Goal: Task Accomplishment & Management: Manage account settings

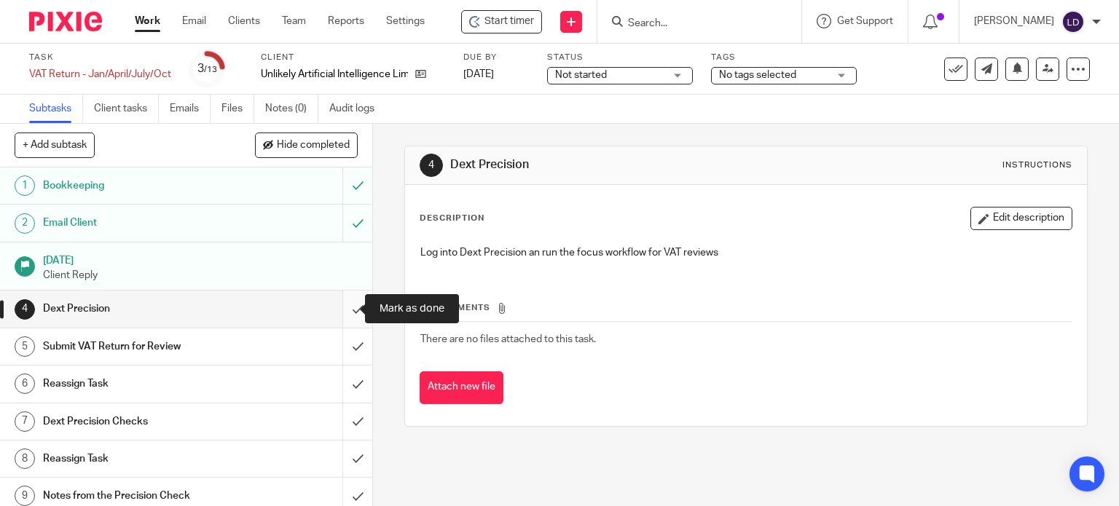
click at [347, 314] on input "submit" at bounding box center [186, 309] width 372 height 36
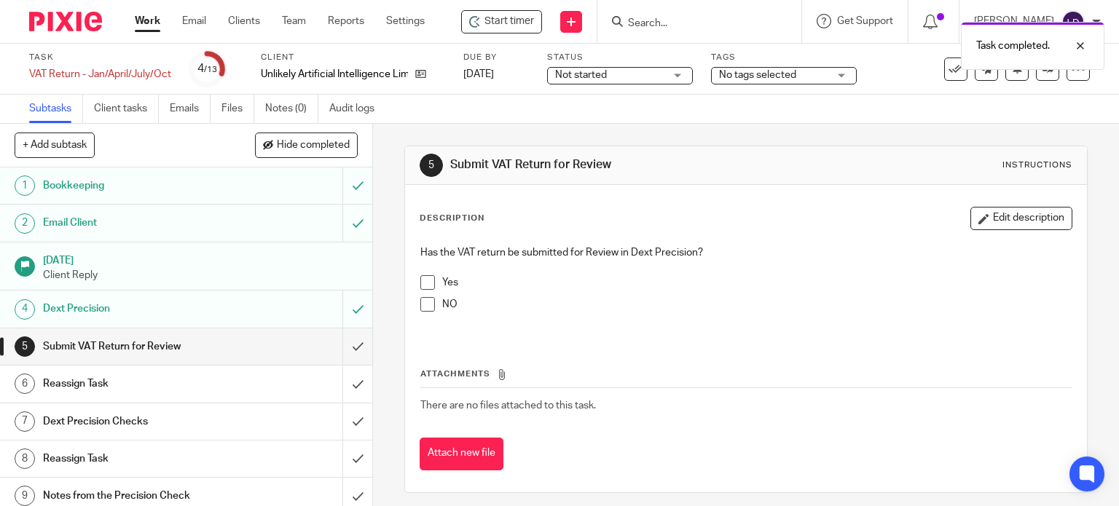
click at [420, 279] on span at bounding box center [427, 282] width 15 height 15
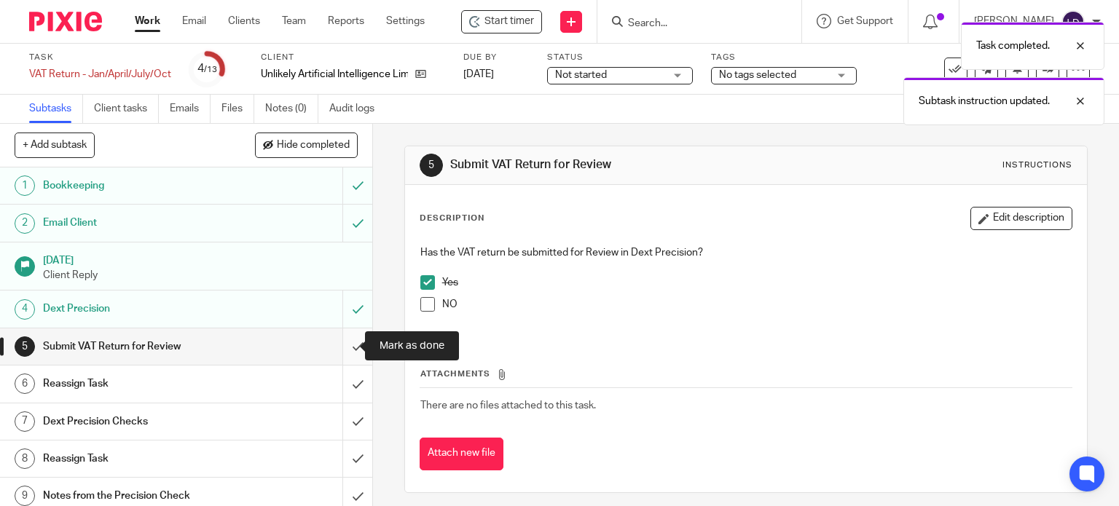
click at [351, 349] on input "submit" at bounding box center [186, 347] width 372 height 36
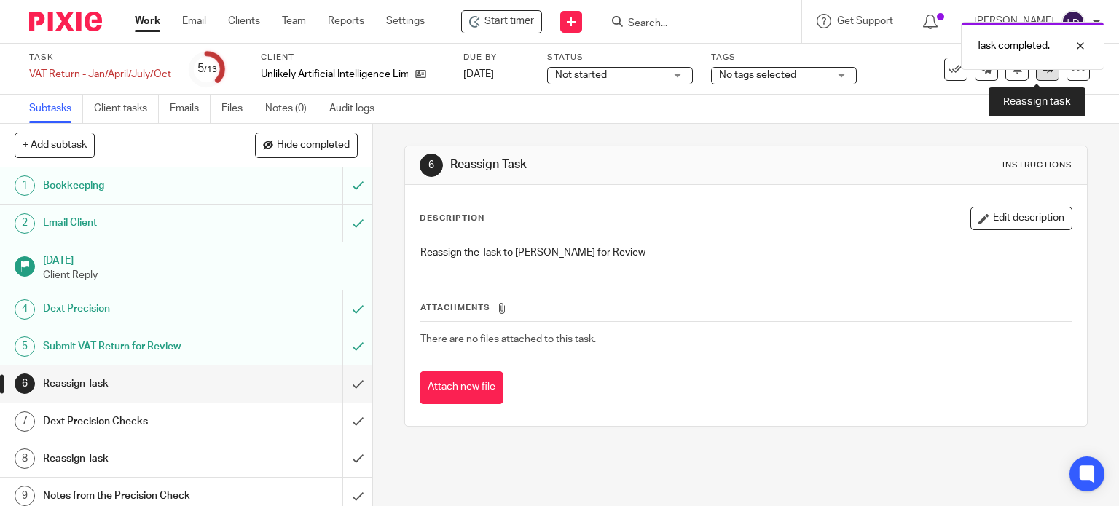
click at [1036, 78] on link at bounding box center [1047, 69] width 23 height 23
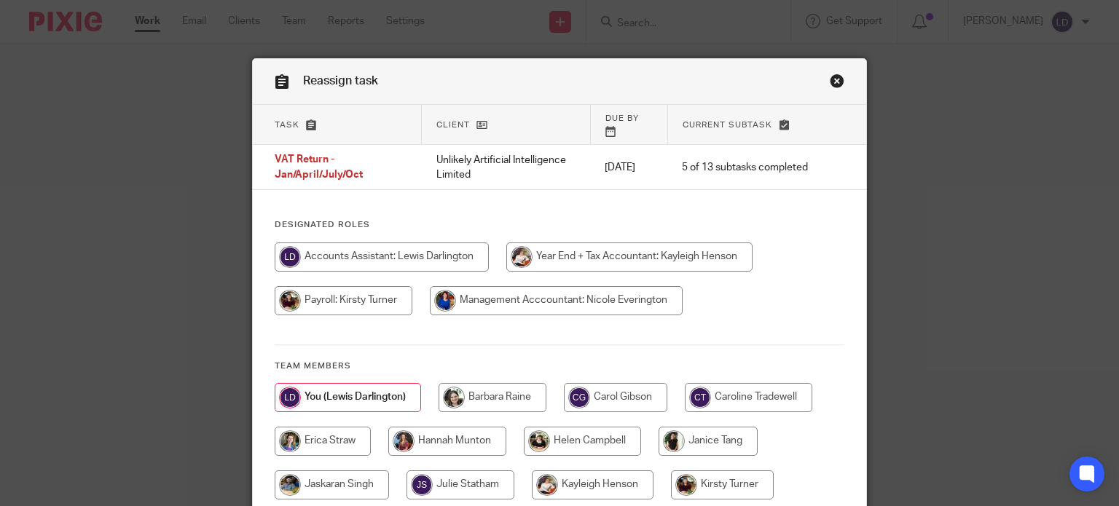
click at [601, 428] on input "radio" at bounding box center [582, 441] width 117 height 29
radio input "true"
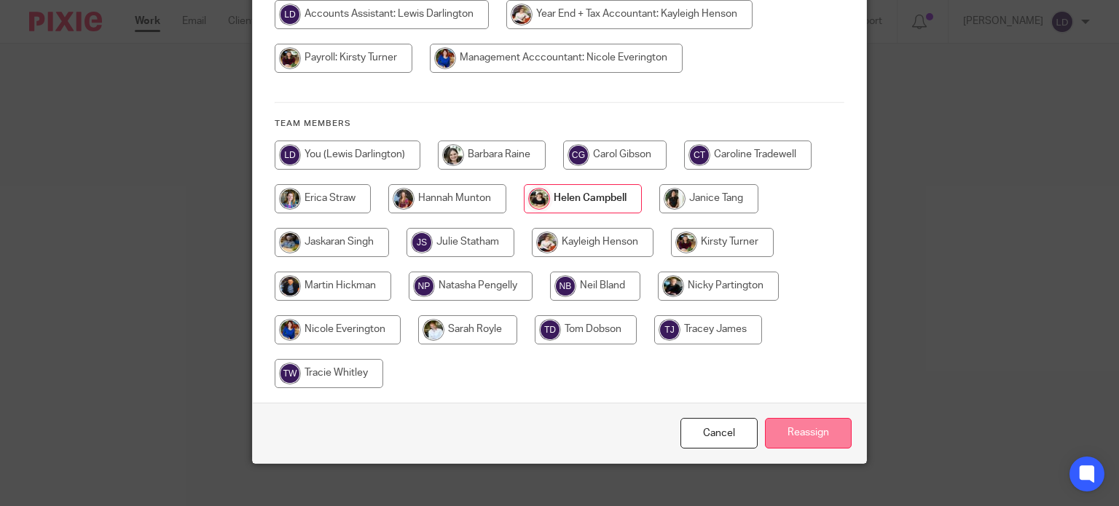
click at [790, 428] on input "Reassign" at bounding box center [808, 433] width 87 height 31
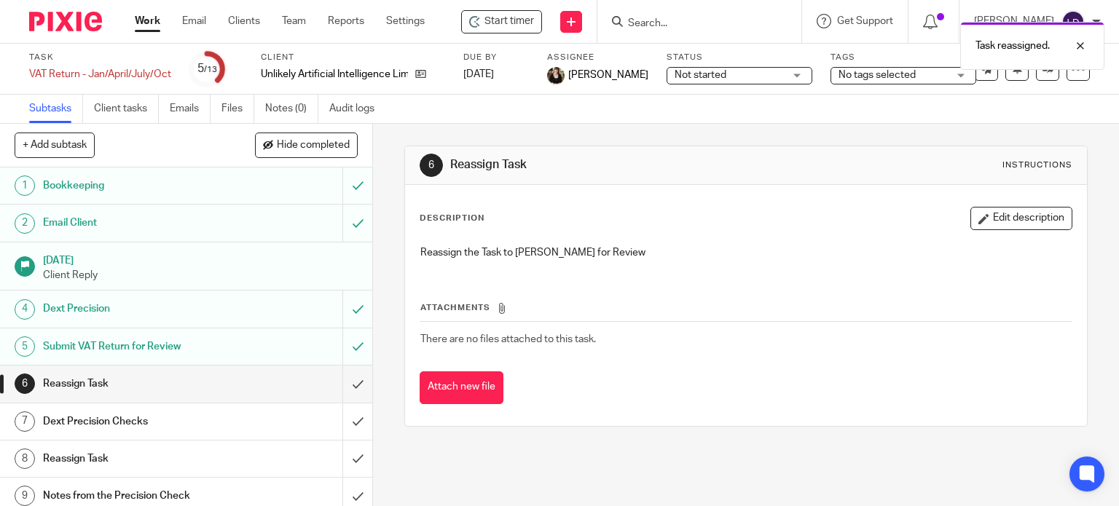
click at [154, 25] on link "Work" at bounding box center [147, 21] width 25 height 15
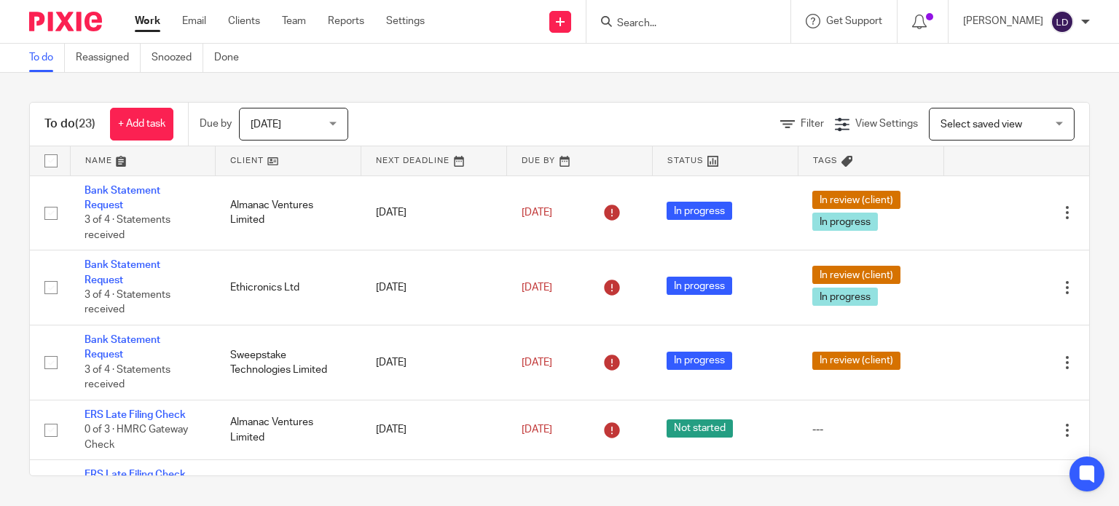
click at [267, 156] on link at bounding box center [288, 160] width 145 height 29
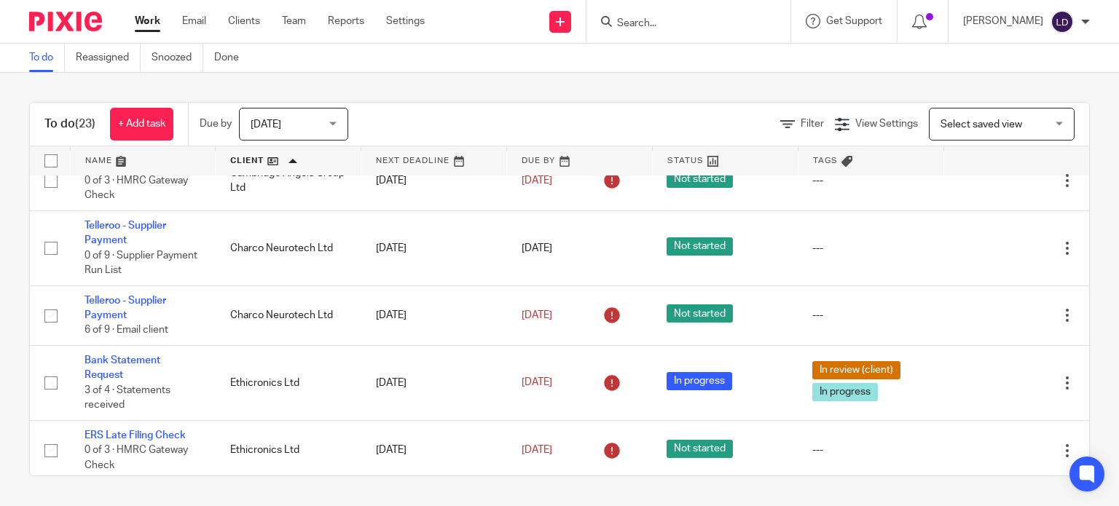
scroll to position [485, 0]
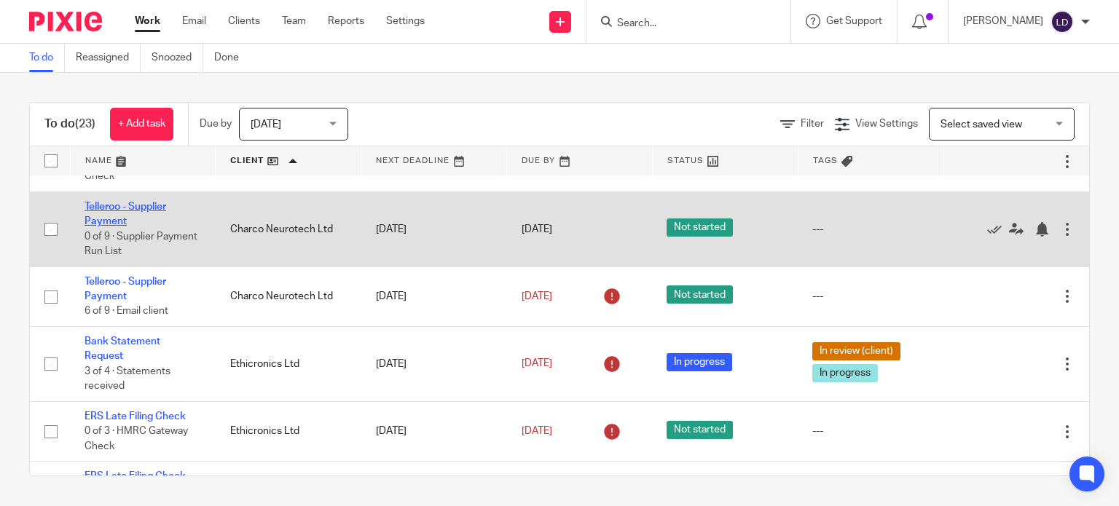
click at [134, 210] on link "Telleroo - Supplier Payment" at bounding box center [126, 214] width 82 height 25
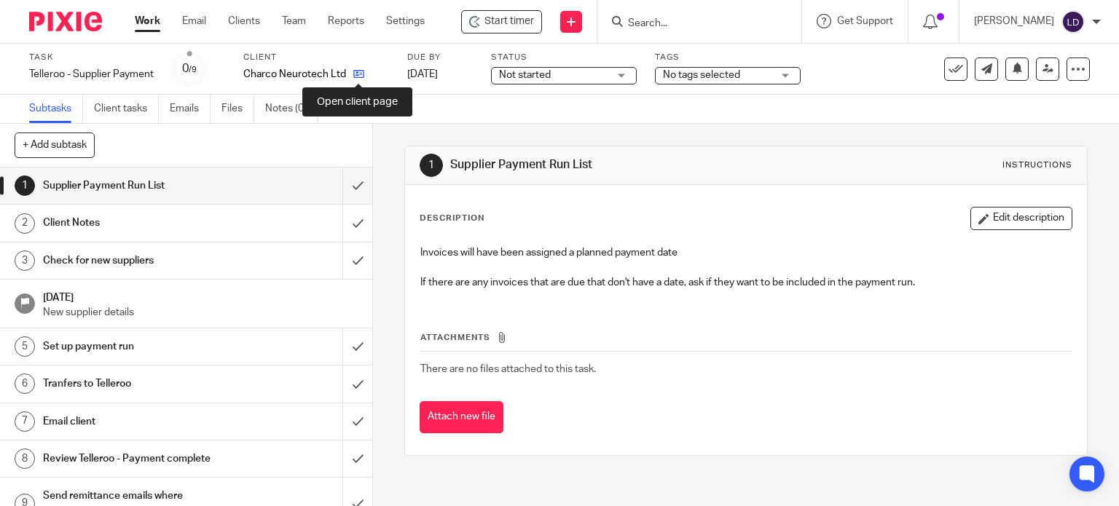
click at [356, 79] on icon at bounding box center [358, 73] width 11 height 11
click at [152, 27] on link "Work" at bounding box center [147, 21] width 25 height 15
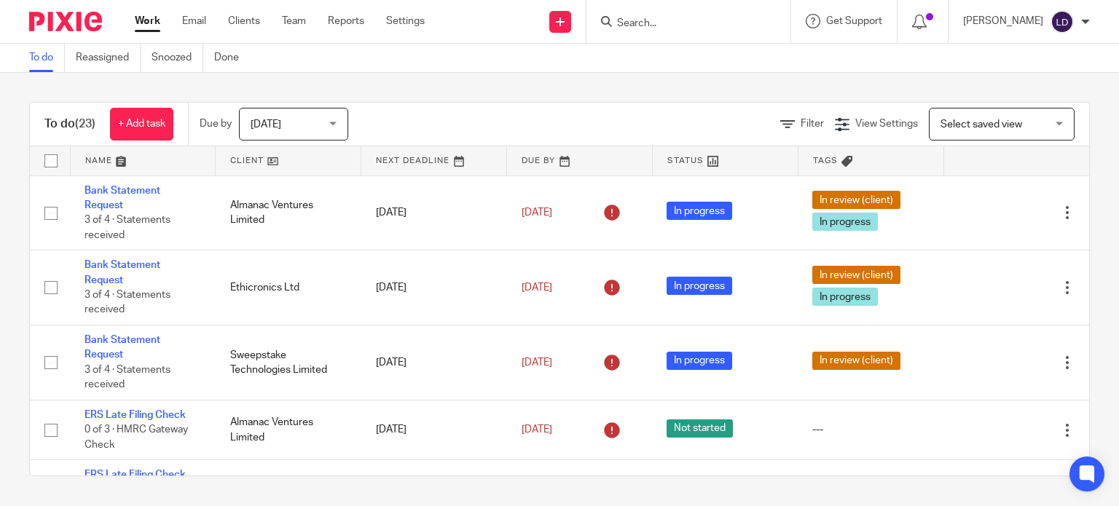
click at [246, 151] on link at bounding box center [288, 160] width 145 height 29
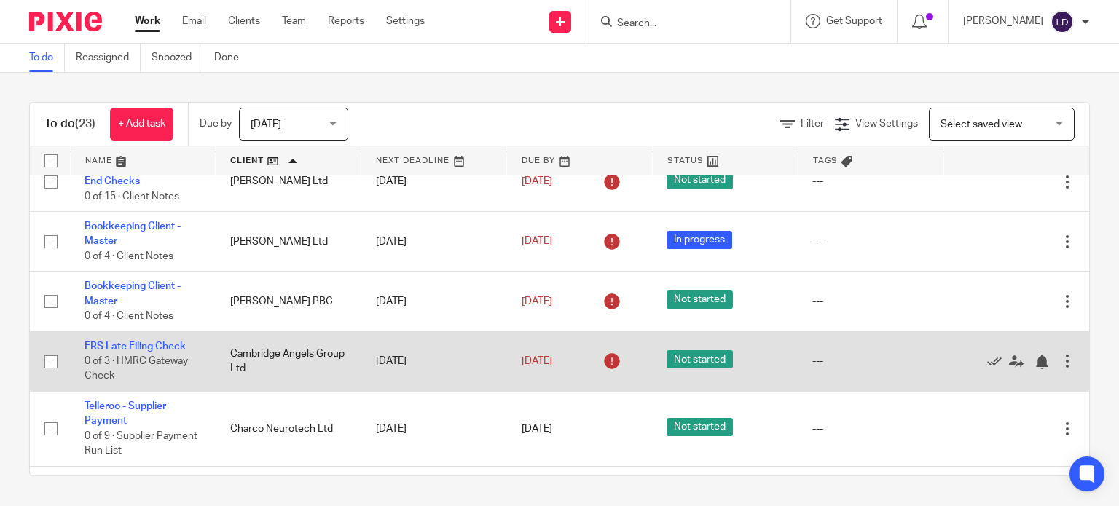
scroll to position [364, 0]
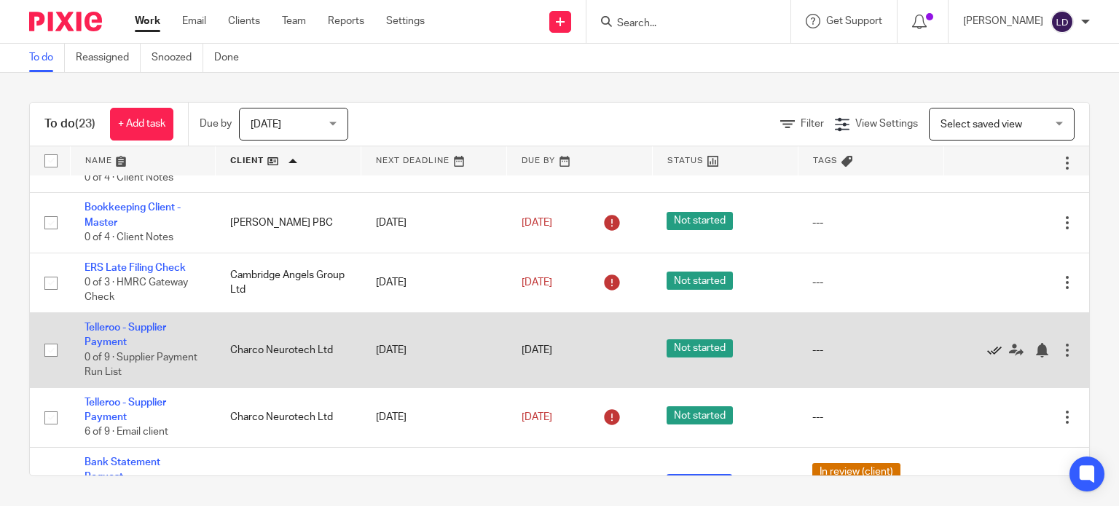
click at [987, 358] on icon at bounding box center [994, 350] width 15 height 15
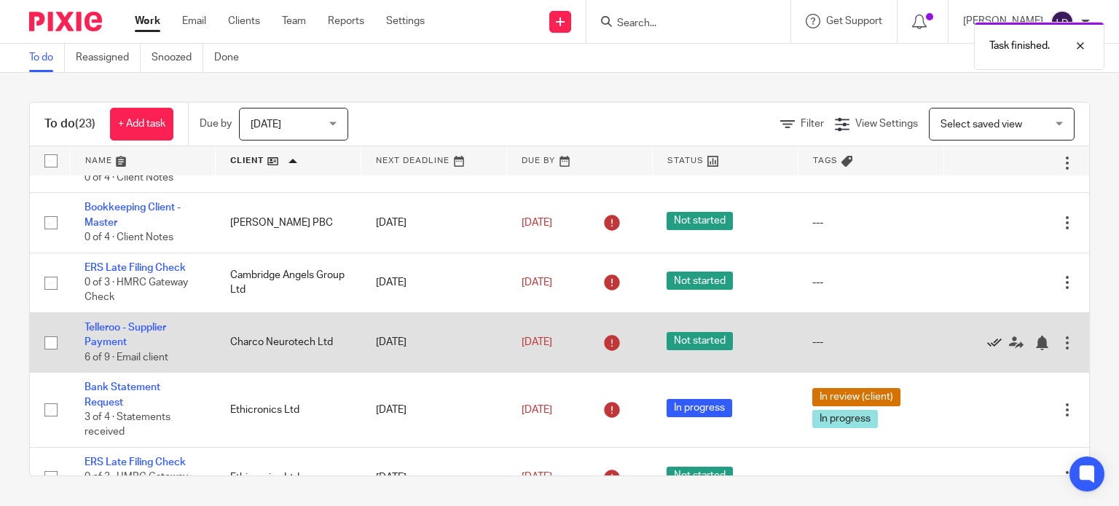
click at [987, 346] on icon at bounding box center [994, 343] width 15 height 15
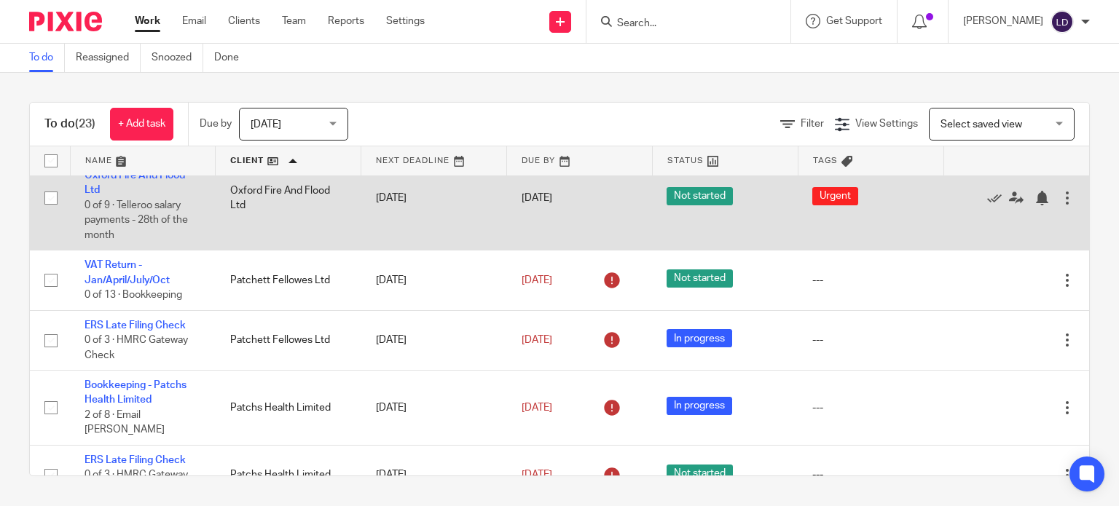
scroll to position [971, 0]
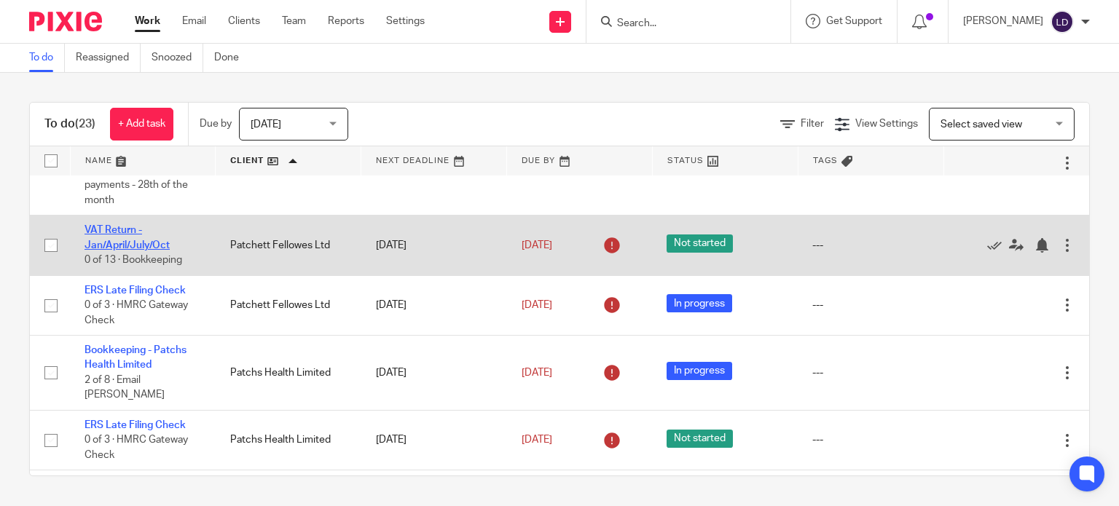
click at [122, 235] on link "VAT Return - Jan/April/July/Oct" at bounding box center [127, 237] width 85 height 25
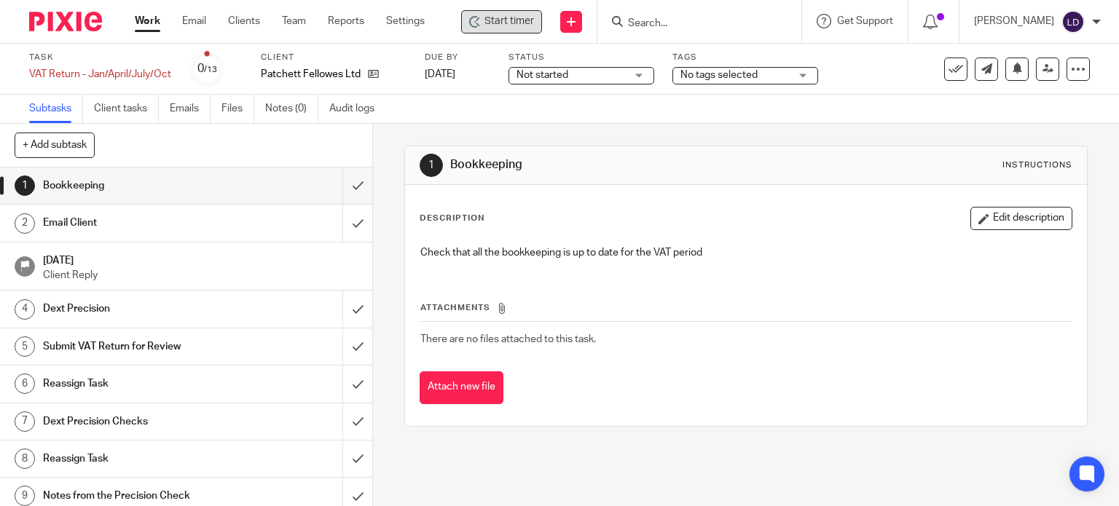
click at [507, 23] on span "Start timer" at bounding box center [509, 21] width 50 height 15
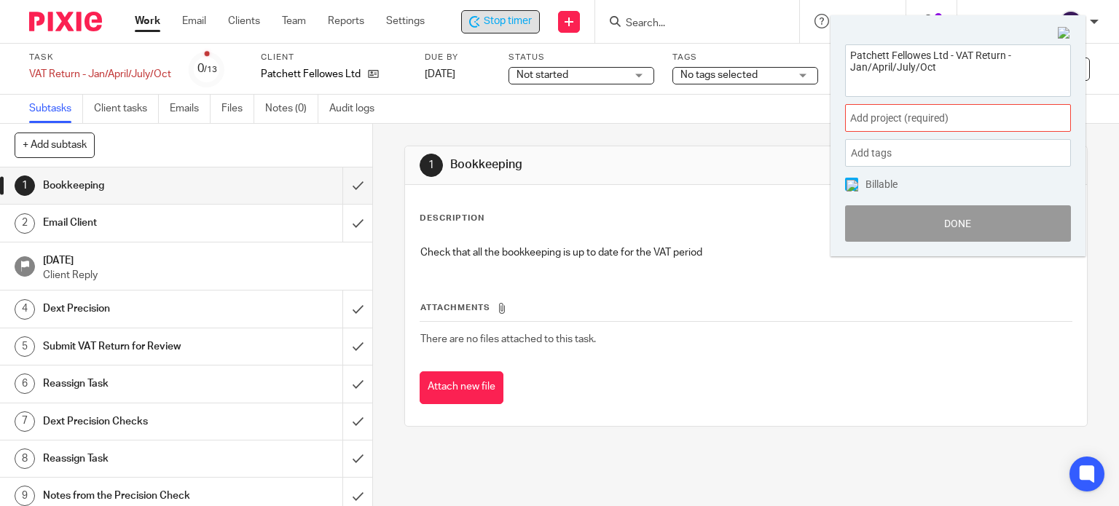
click at [881, 125] on div "Add project (required) :" at bounding box center [958, 118] width 226 height 28
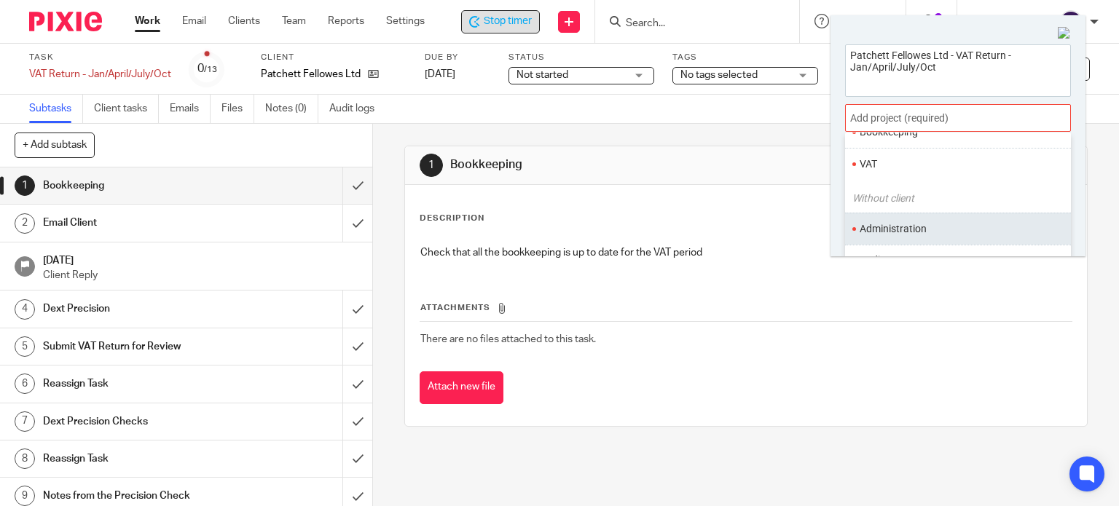
scroll to position [121, 0]
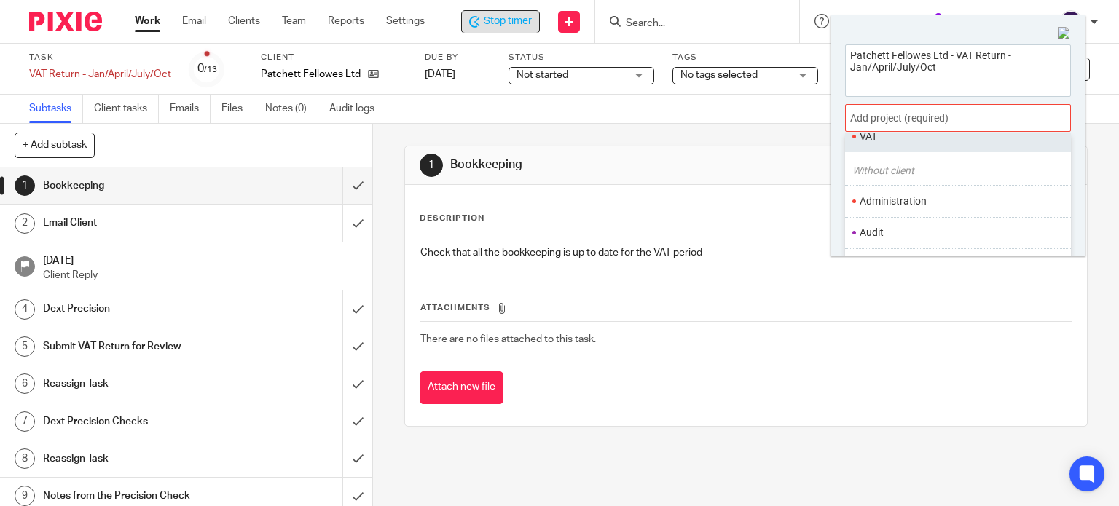
click at [868, 145] on ul "VAT" at bounding box center [958, 135] width 226 height 31
click at [922, 147] on ul "VAT" at bounding box center [958, 135] width 226 height 31
click at [869, 140] on li "VAT" at bounding box center [955, 136] width 190 height 15
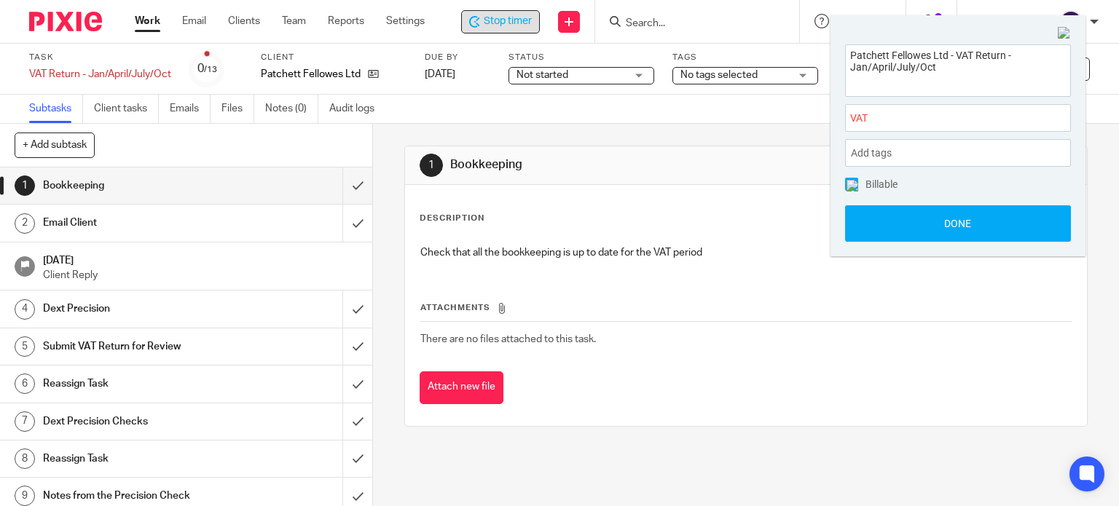
click at [915, 245] on div "Patchett Fellowes Ltd - VAT Return - Jan/April/July/Oct VAT : Add tags Leave Pa…" at bounding box center [958, 143] width 255 height 227
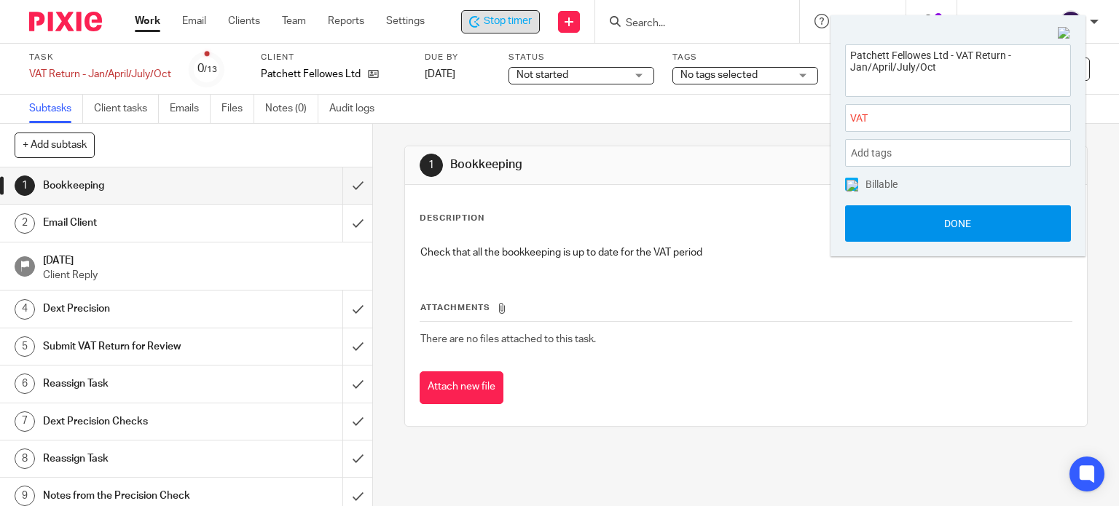
click at [909, 233] on button "Done" at bounding box center [958, 223] width 226 height 36
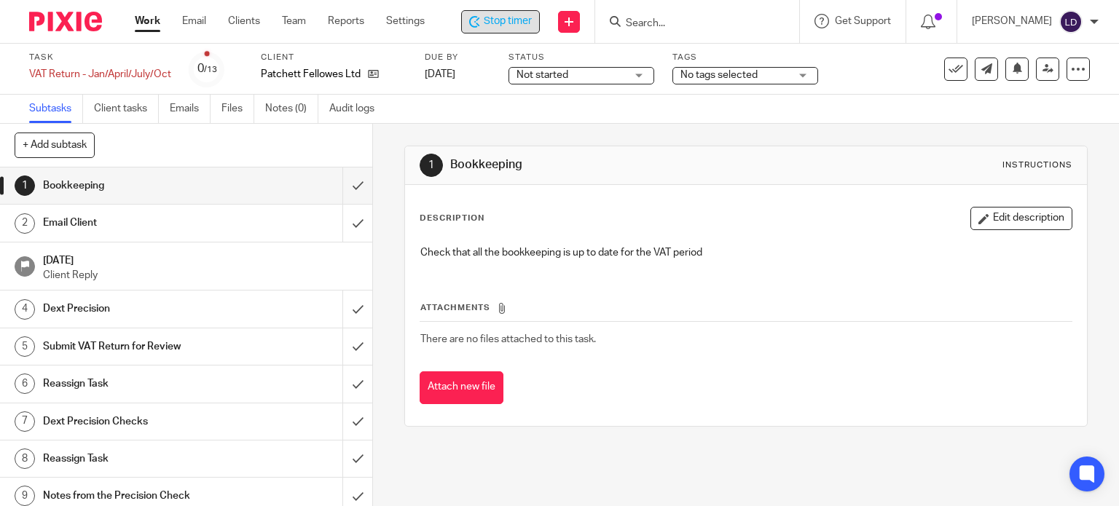
click at [617, 76] on span "Not started" at bounding box center [571, 75] width 109 height 15
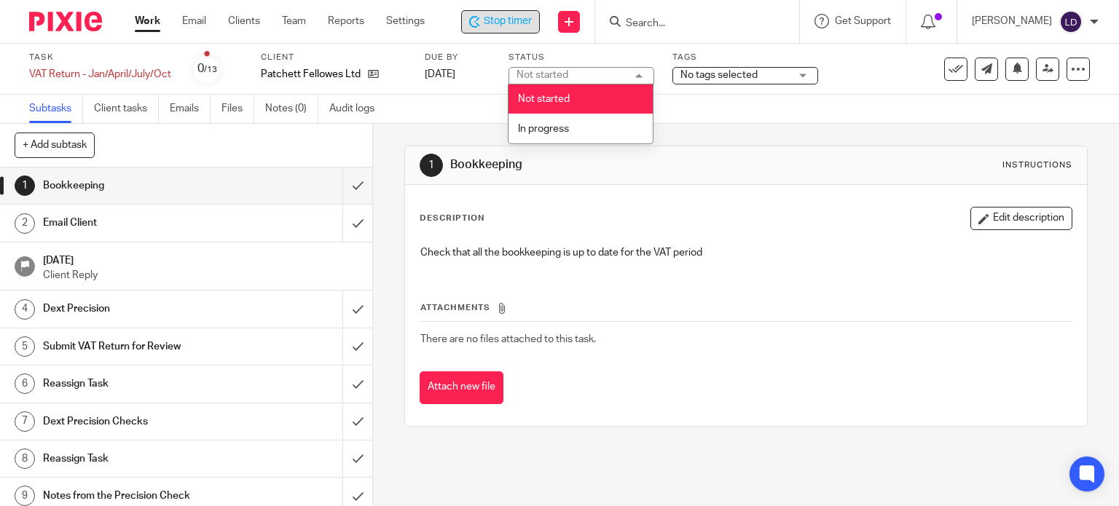
click at [619, 119] on li "In progress" at bounding box center [581, 129] width 144 height 30
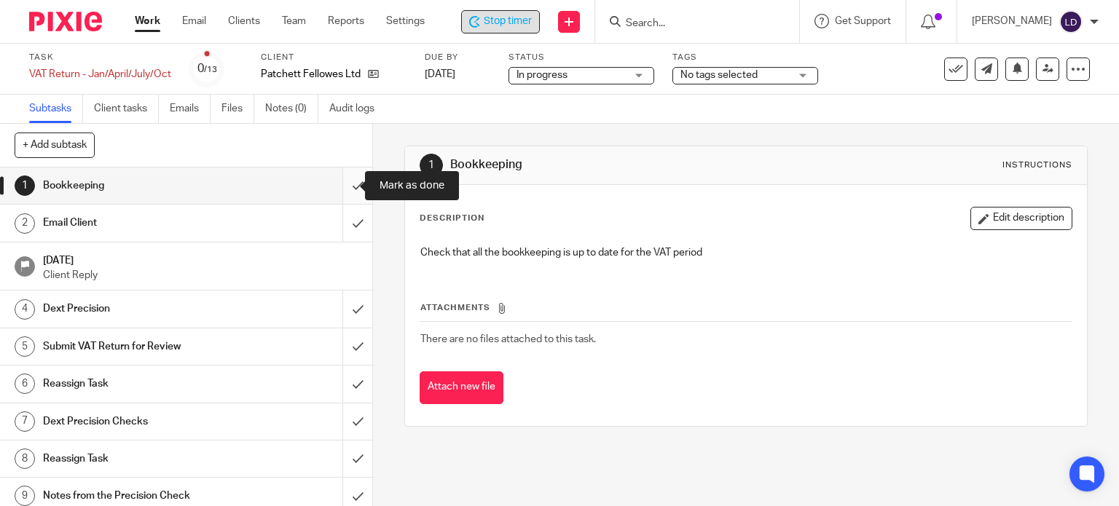
click at [345, 181] on input "submit" at bounding box center [186, 186] width 372 height 36
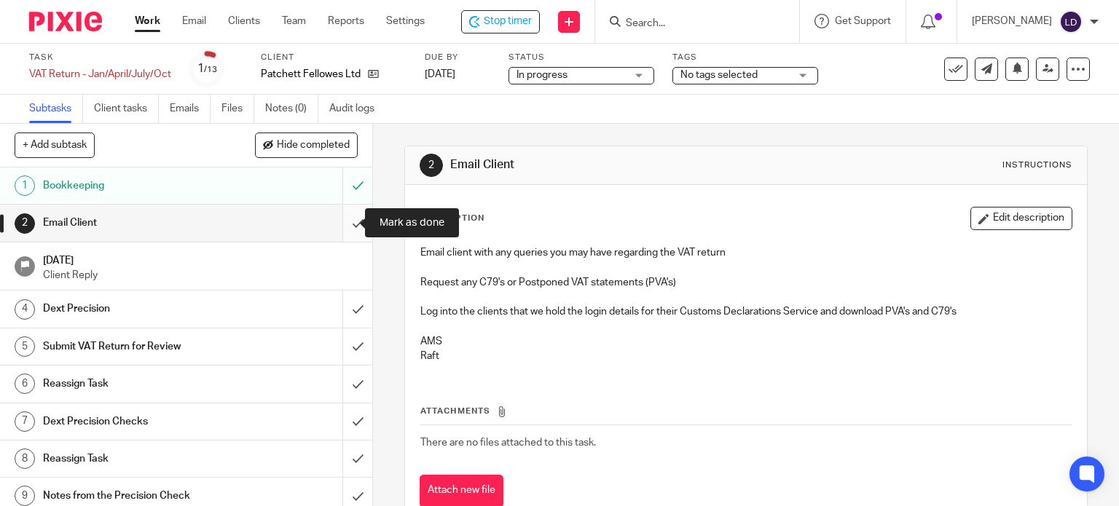
click at [339, 230] on input "submit" at bounding box center [186, 223] width 372 height 36
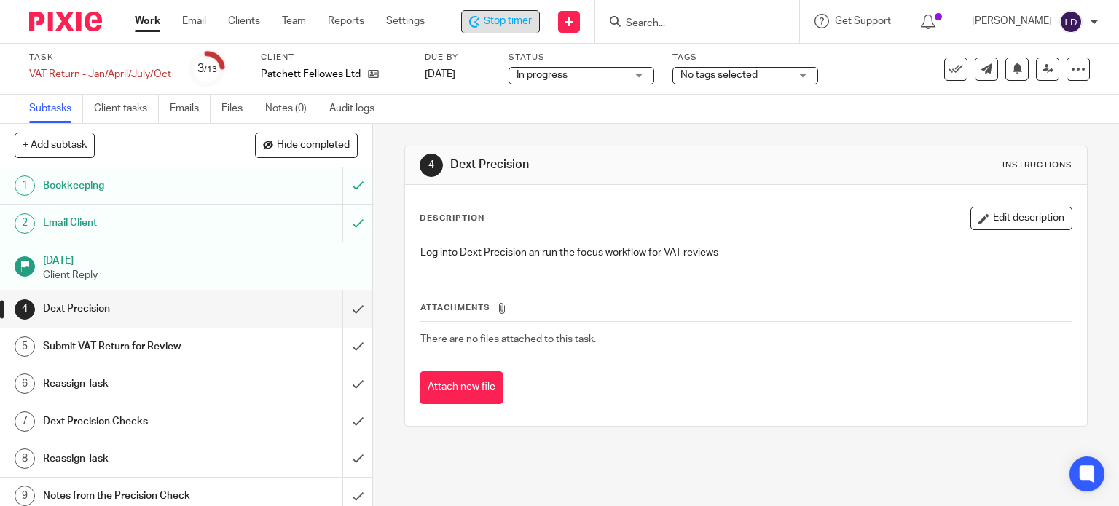
click at [513, 14] on span "Stop timer" at bounding box center [508, 21] width 48 height 15
click at [1029, 25] on p "[PERSON_NAME]" at bounding box center [1014, 21] width 80 height 15
click at [1027, 112] on ul "My profile Email integration Logout" at bounding box center [1041, 80] width 111 height 79
click at [1024, 99] on span "Logout" at bounding box center [1030, 101] width 33 height 10
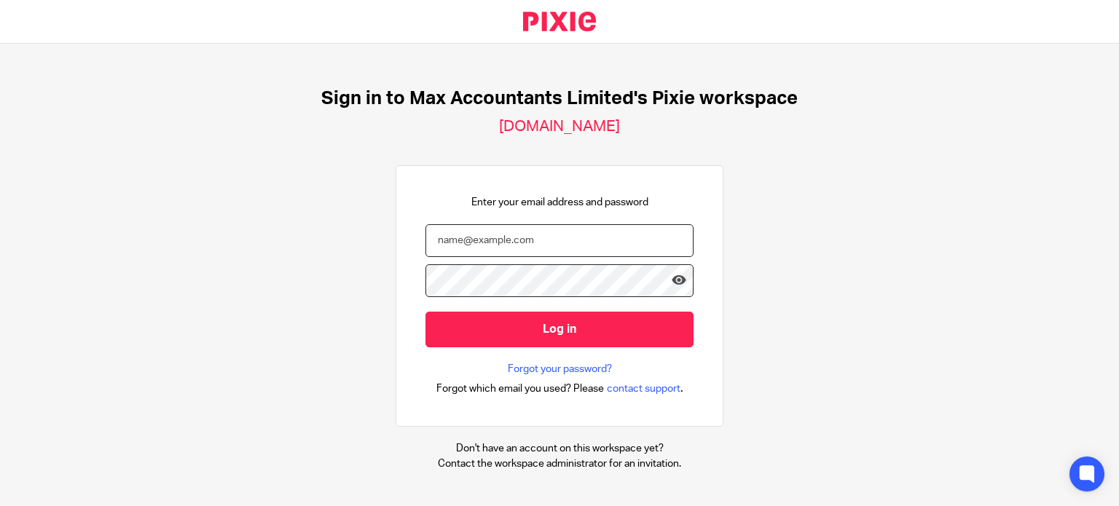
type input "[PERSON_NAME][EMAIL_ADDRESS][DOMAIN_NAME]"
